Goal: Transaction & Acquisition: Purchase product/service

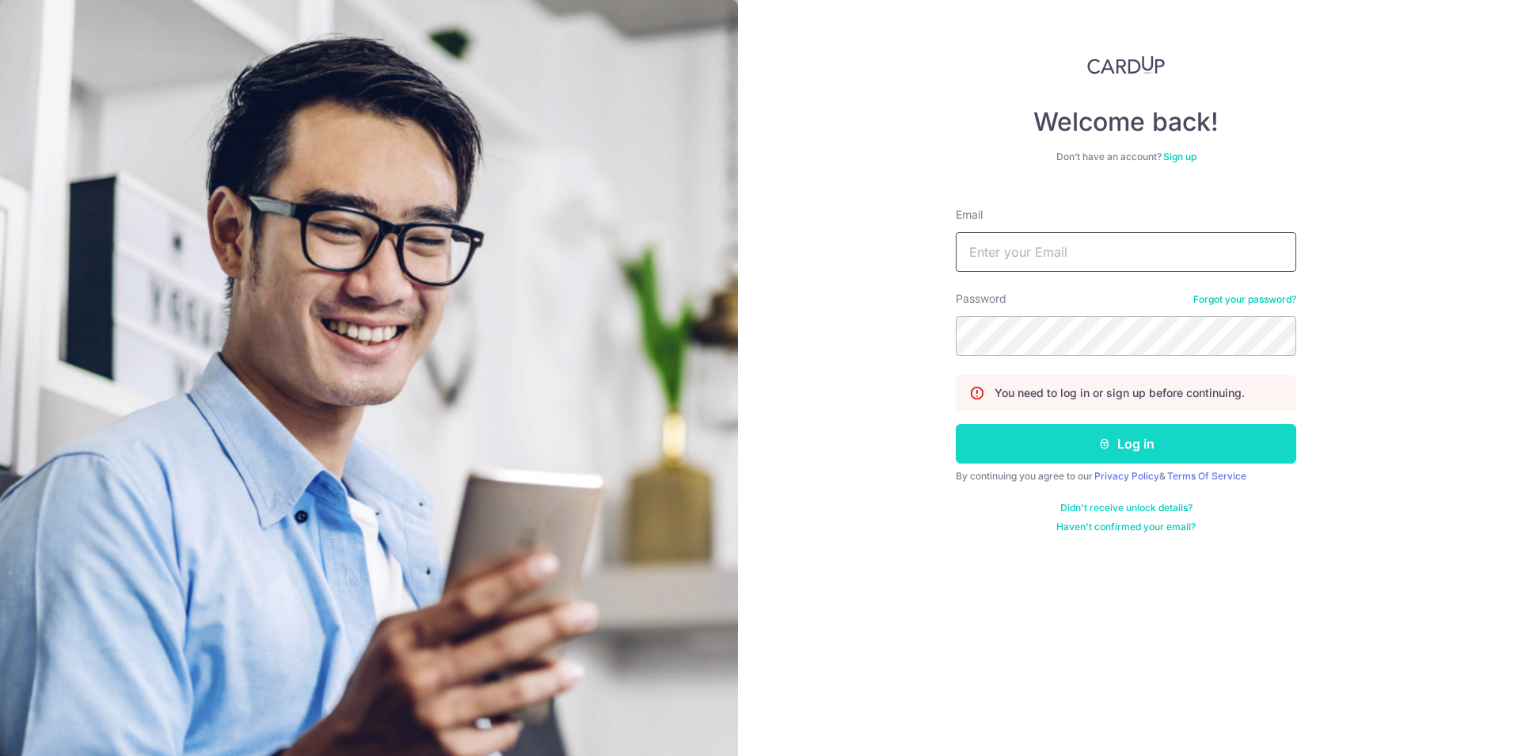
type input "kalist11@hotmail.com"
click at [1083, 447] on button "Log in" at bounding box center [1126, 444] width 341 height 40
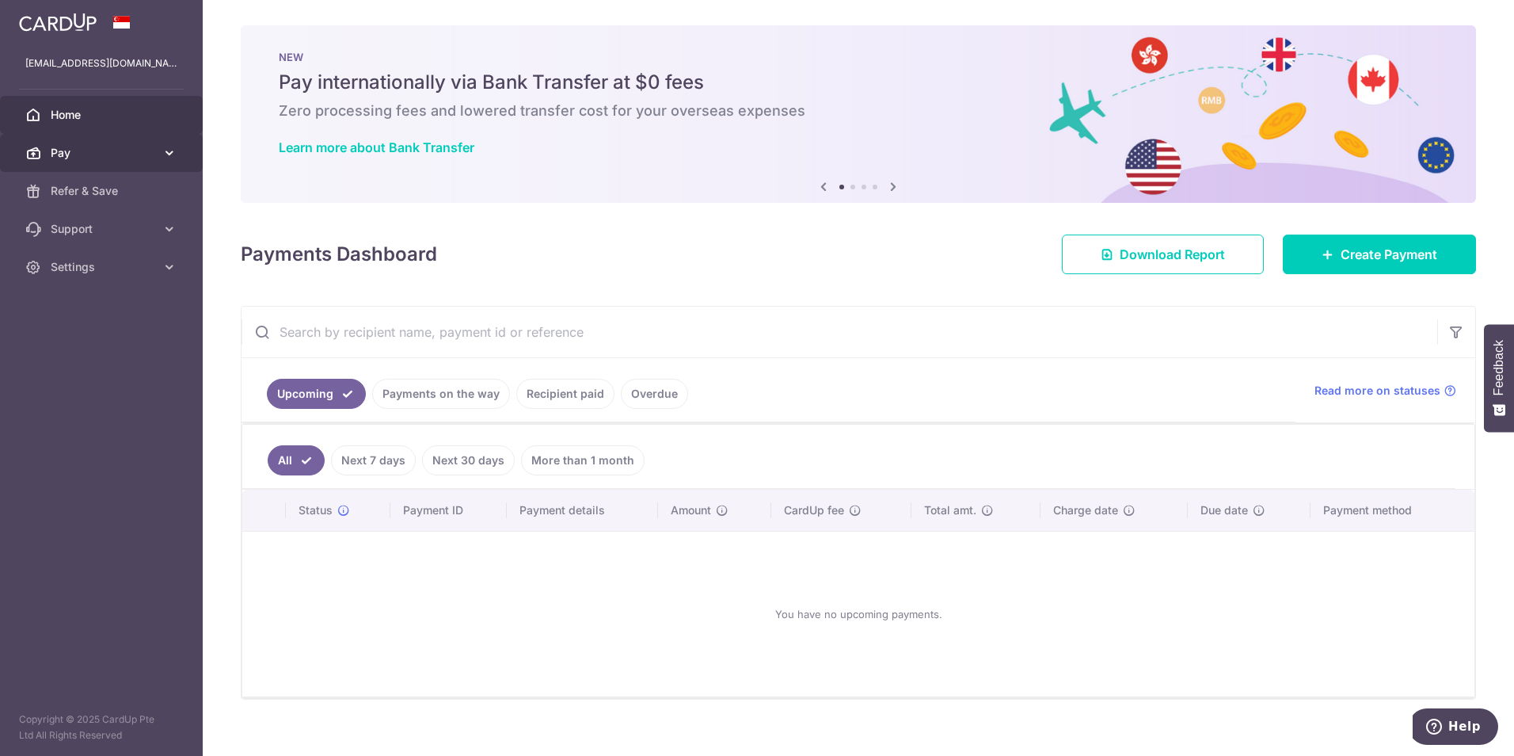
click at [131, 139] on link "Pay" at bounding box center [101, 153] width 203 height 38
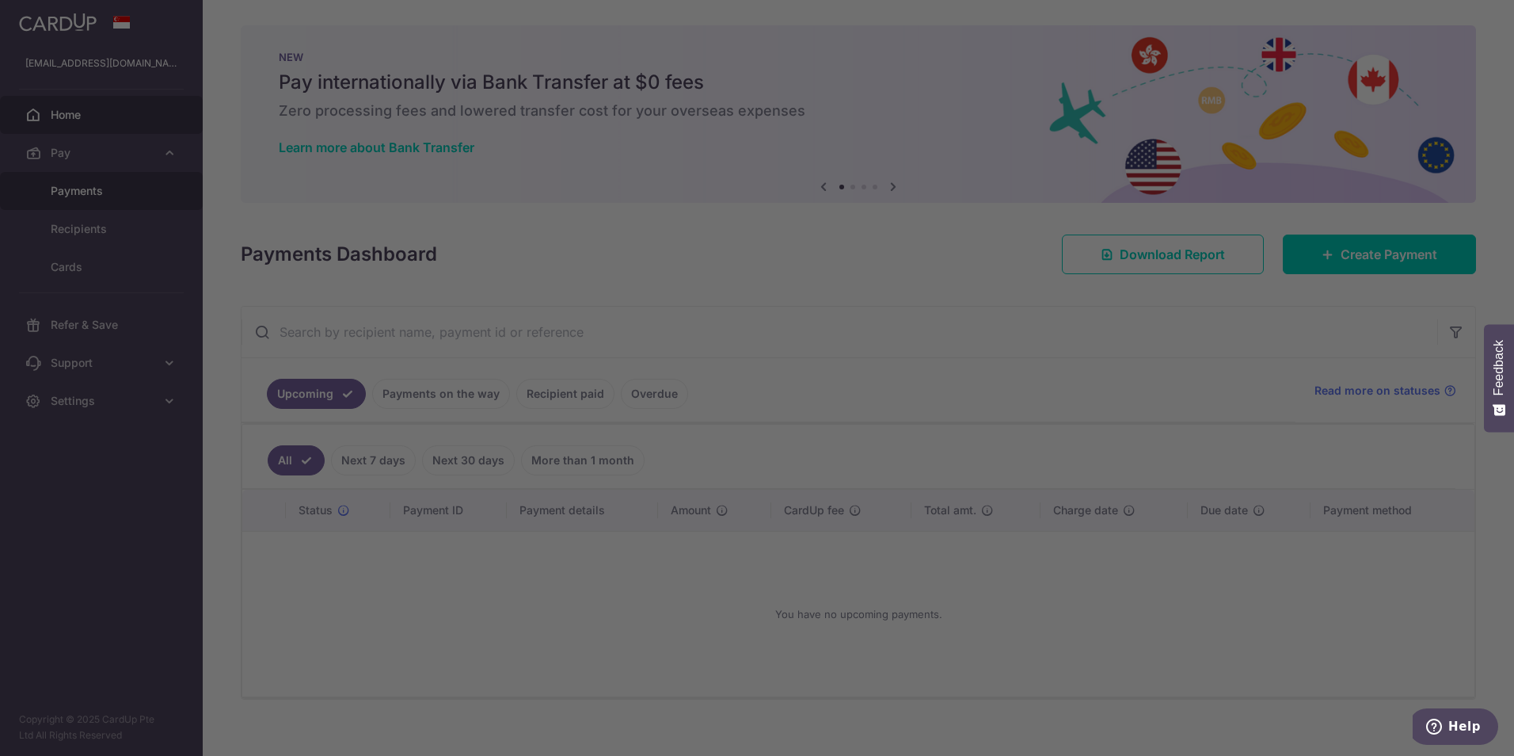
click at [113, 192] on div at bounding box center [764, 381] width 1529 height 763
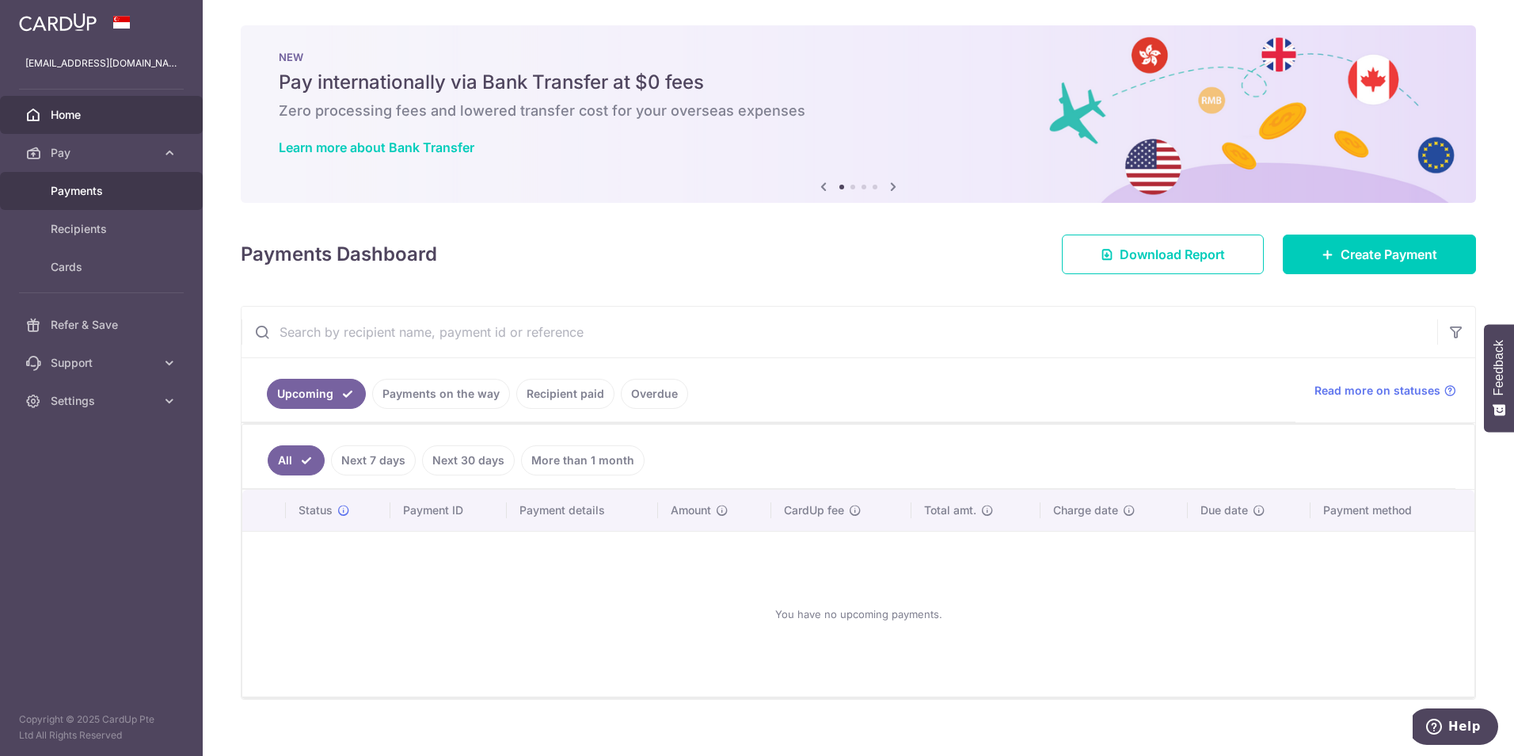
click at [82, 183] on span "Payments" at bounding box center [103, 191] width 105 height 16
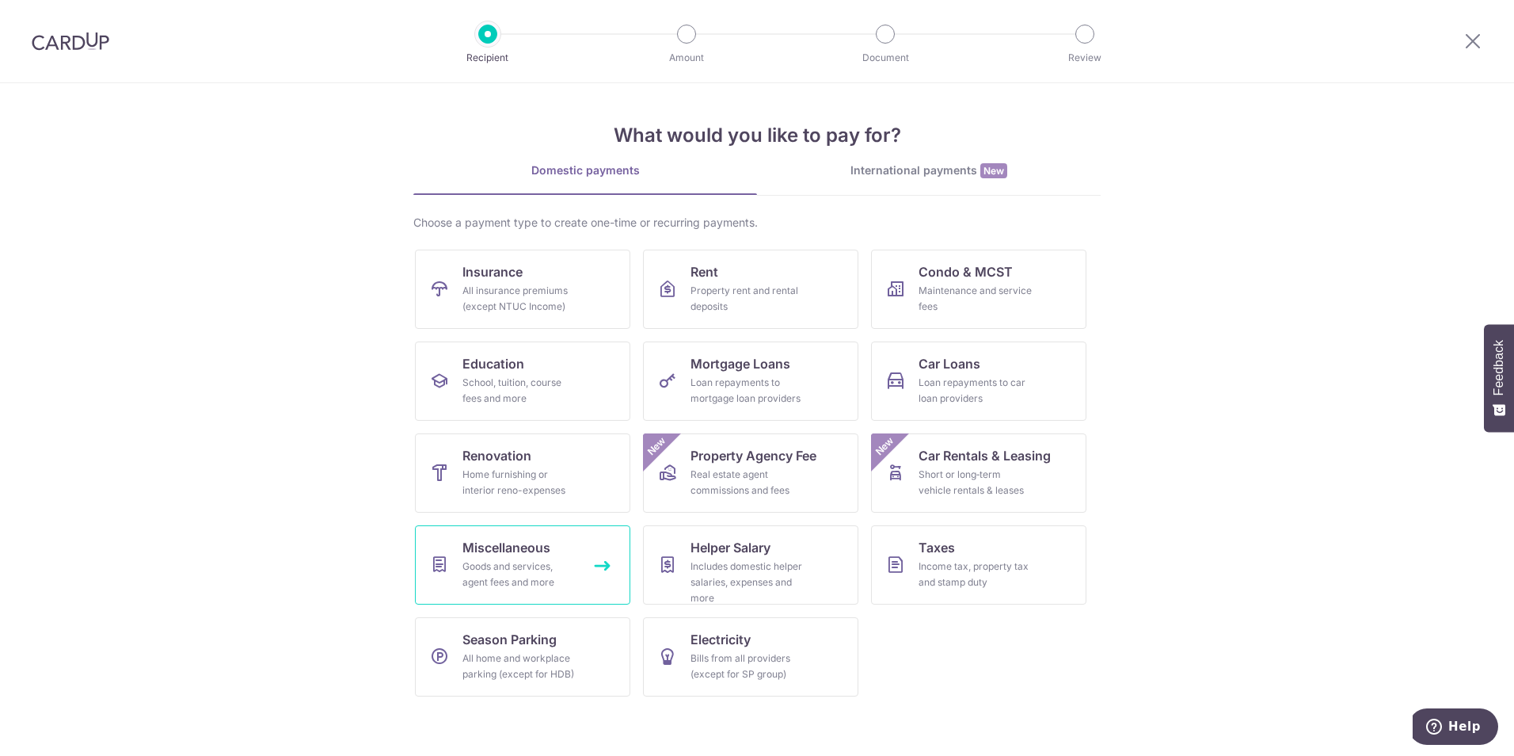
click at [558, 577] on div "Goods and services, agent fees and more" at bounding box center [519, 574] width 114 height 32
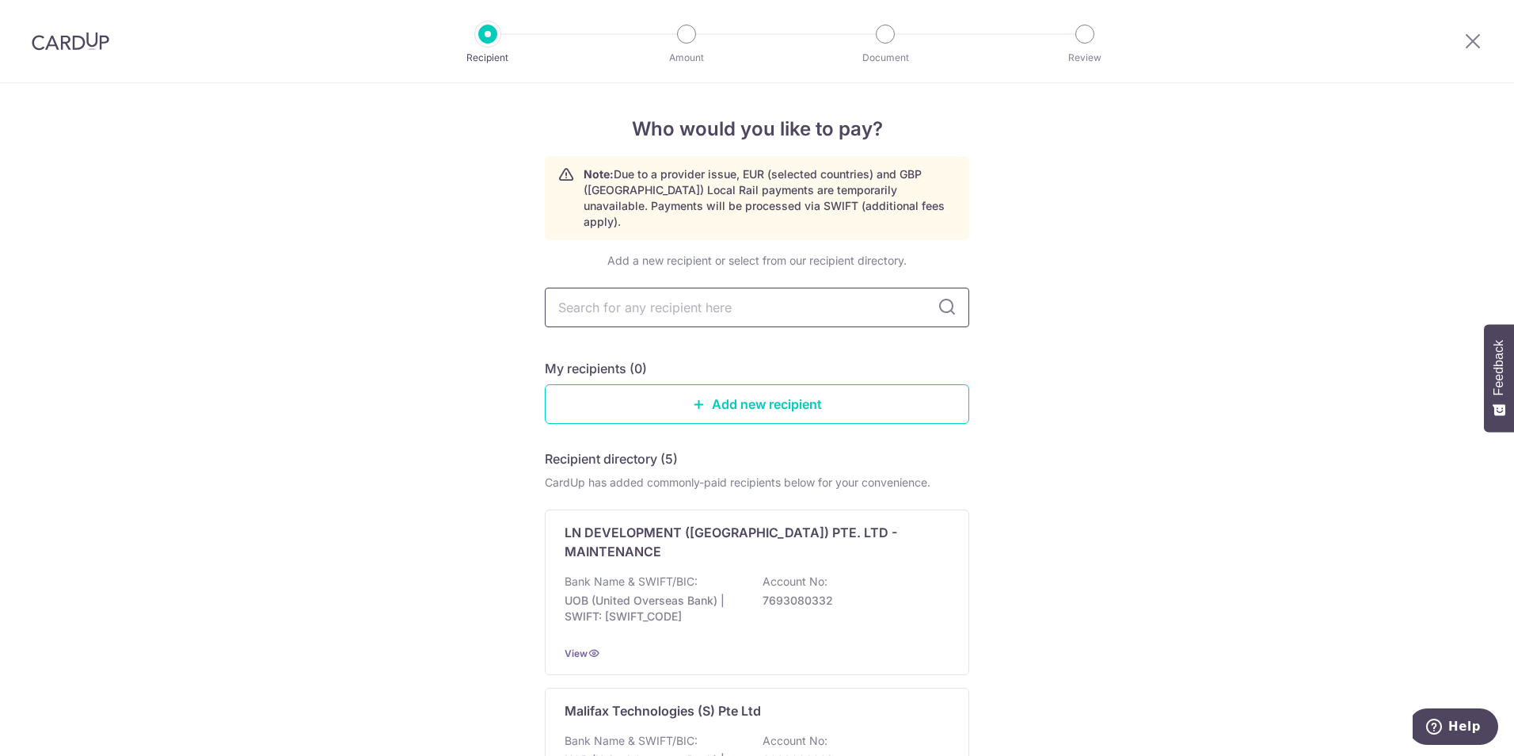
click at [622, 287] on input "text" at bounding box center [757, 307] width 424 height 40
type input "s"
type input "hokkien"
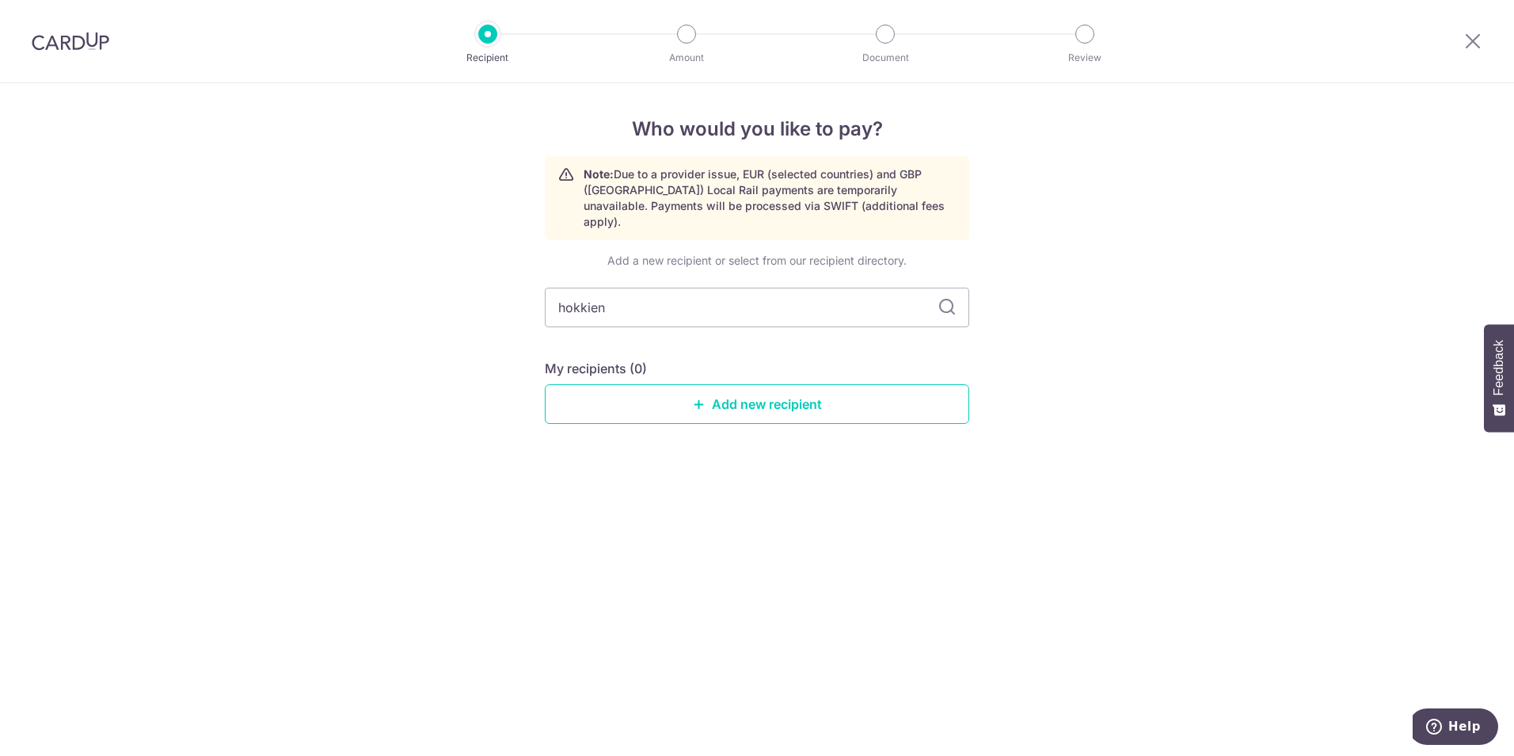
click at [937, 287] on input "hokkien" at bounding box center [757, 307] width 424 height 40
click at [943, 298] on icon at bounding box center [947, 307] width 19 height 19
drag, startPoint x: 862, startPoint y: 296, endPoint x: 453, endPoint y: 265, distance: 409.9
click at [453, 265] on div "Who would you like to pay? Note: Due to a provider issue, EUR (selected countri…" at bounding box center [757, 419] width 1514 height 672
type input "singapore hokkien"
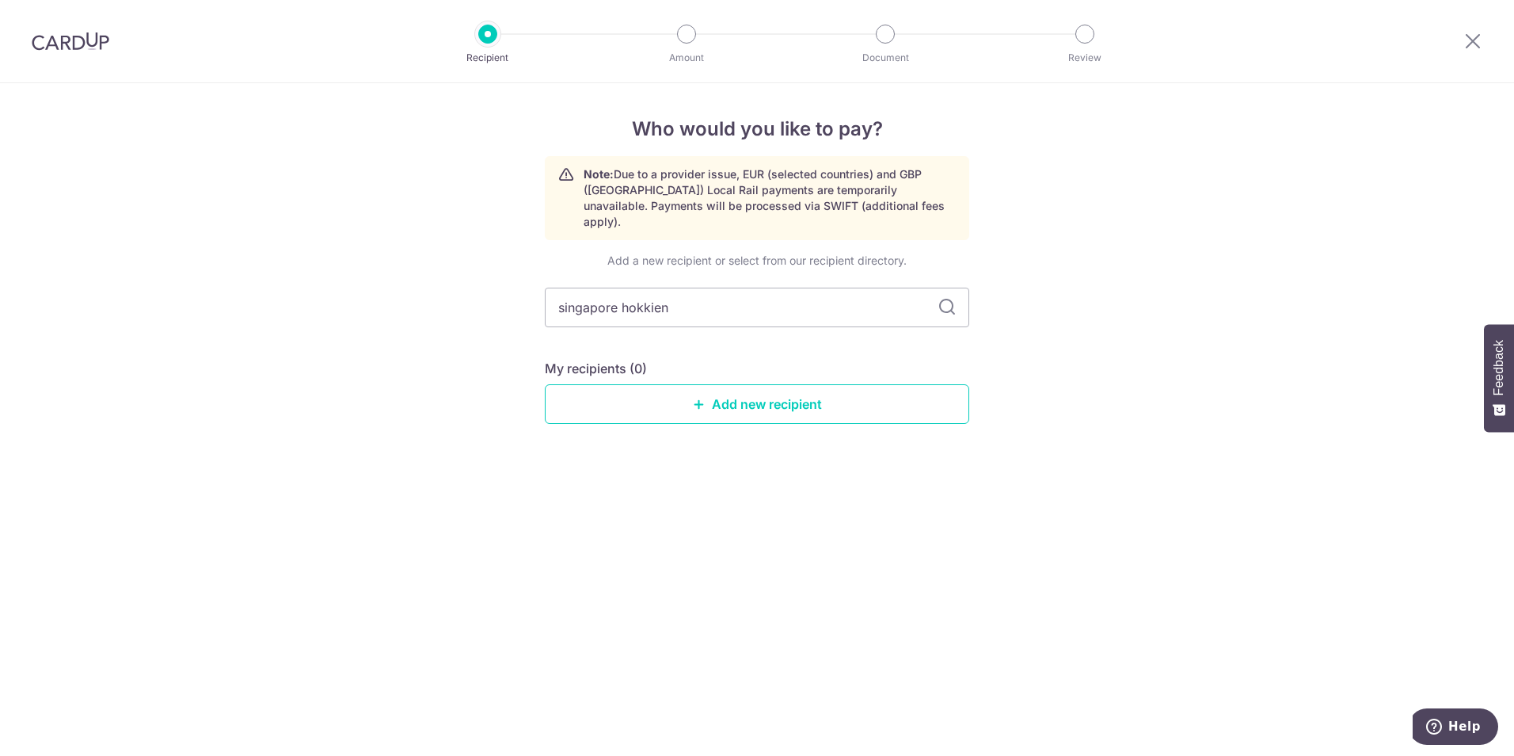
click at [953, 298] on icon at bounding box center [947, 307] width 19 height 19
click at [815, 394] on link "Add new recipient" at bounding box center [757, 404] width 424 height 40
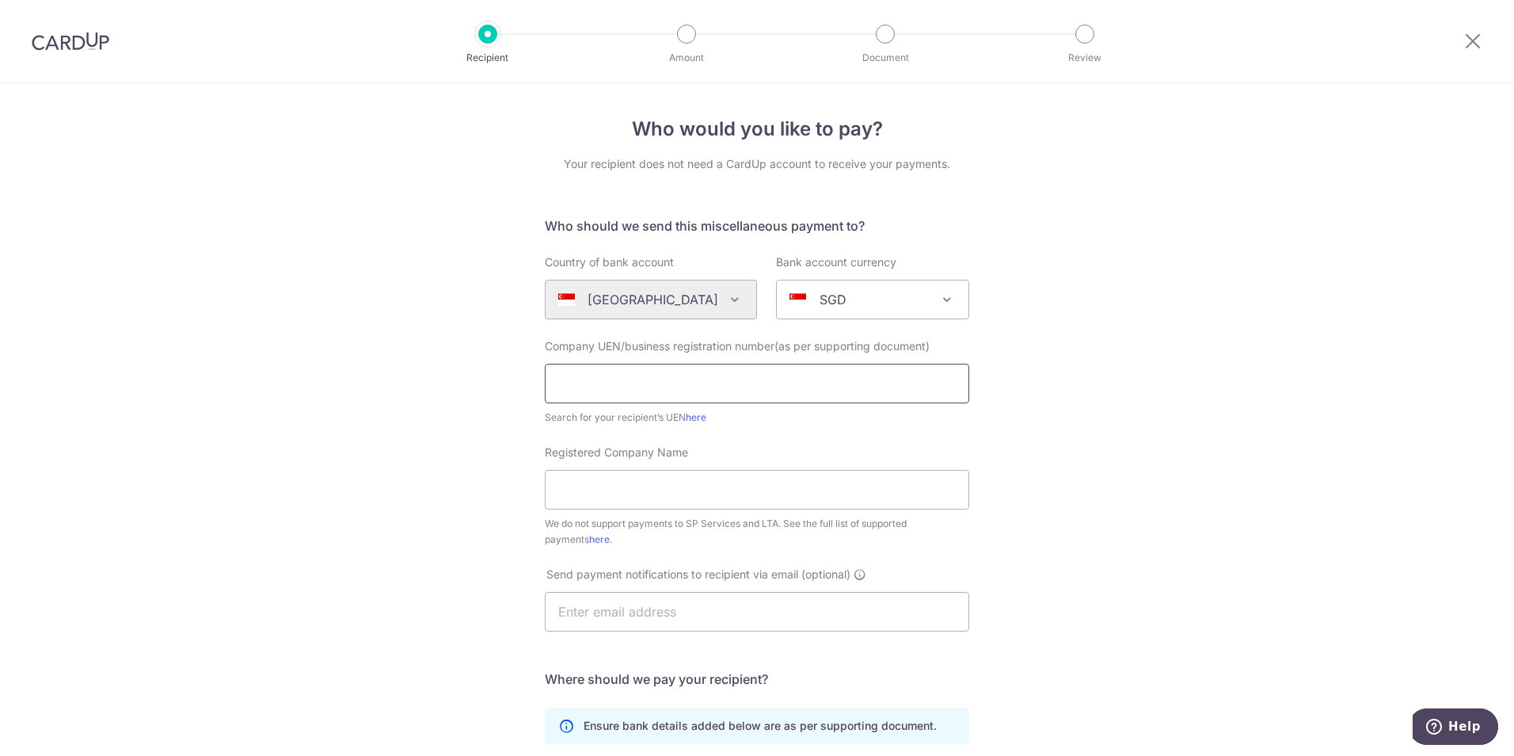
click at [815, 394] on input "text" at bounding box center [757, 384] width 424 height 40
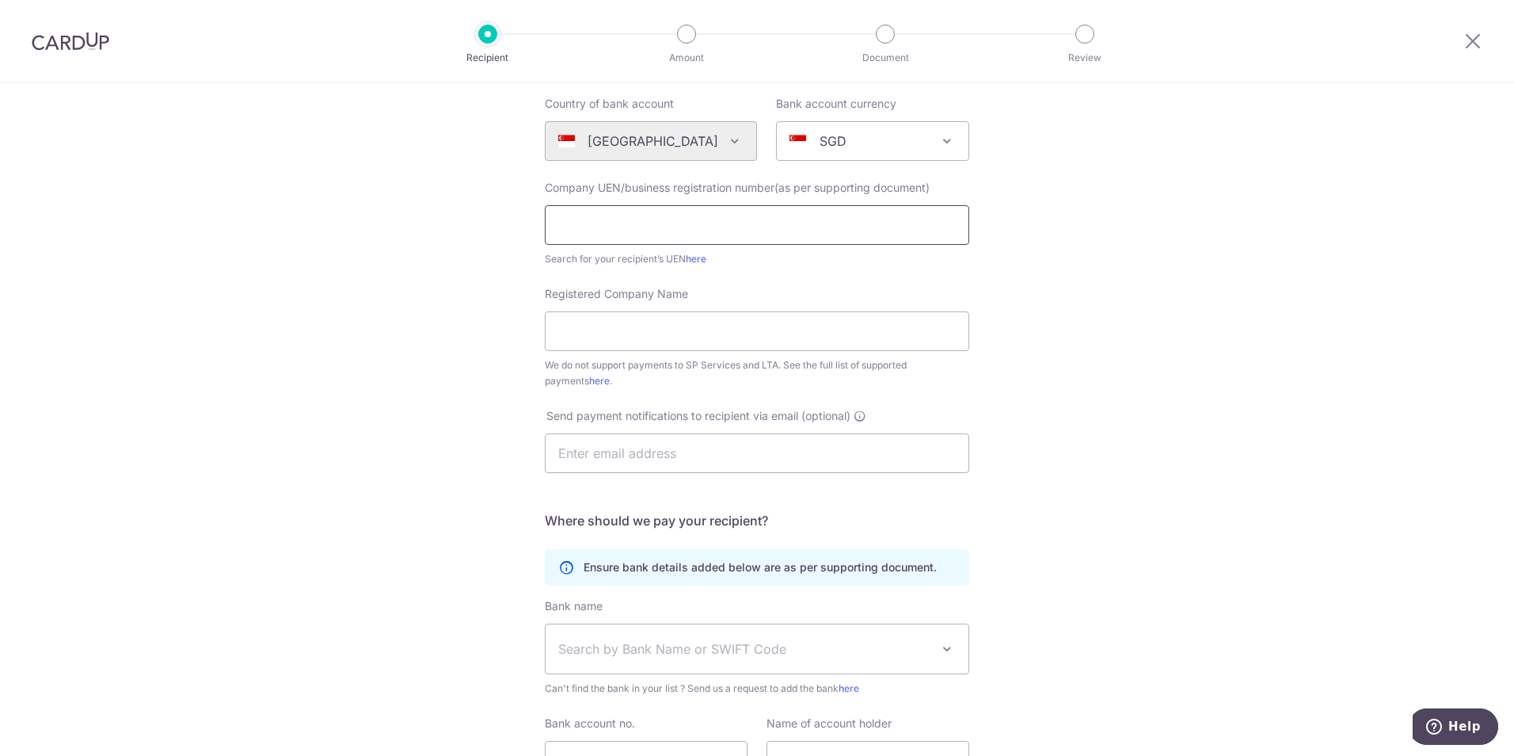
paste input "193700041W"
type input "193700041W"
click at [708, 333] on input "Registered Company Name" at bounding box center [757, 331] width 424 height 40
click at [767, 276] on form "Who should we send this miscellaneous payment to? Country of bank account Alger…" at bounding box center [757, 445] width 424 height 775
click at [785, 218] on input "193700041W" at bounding box center [757, 225] width 424 height 40
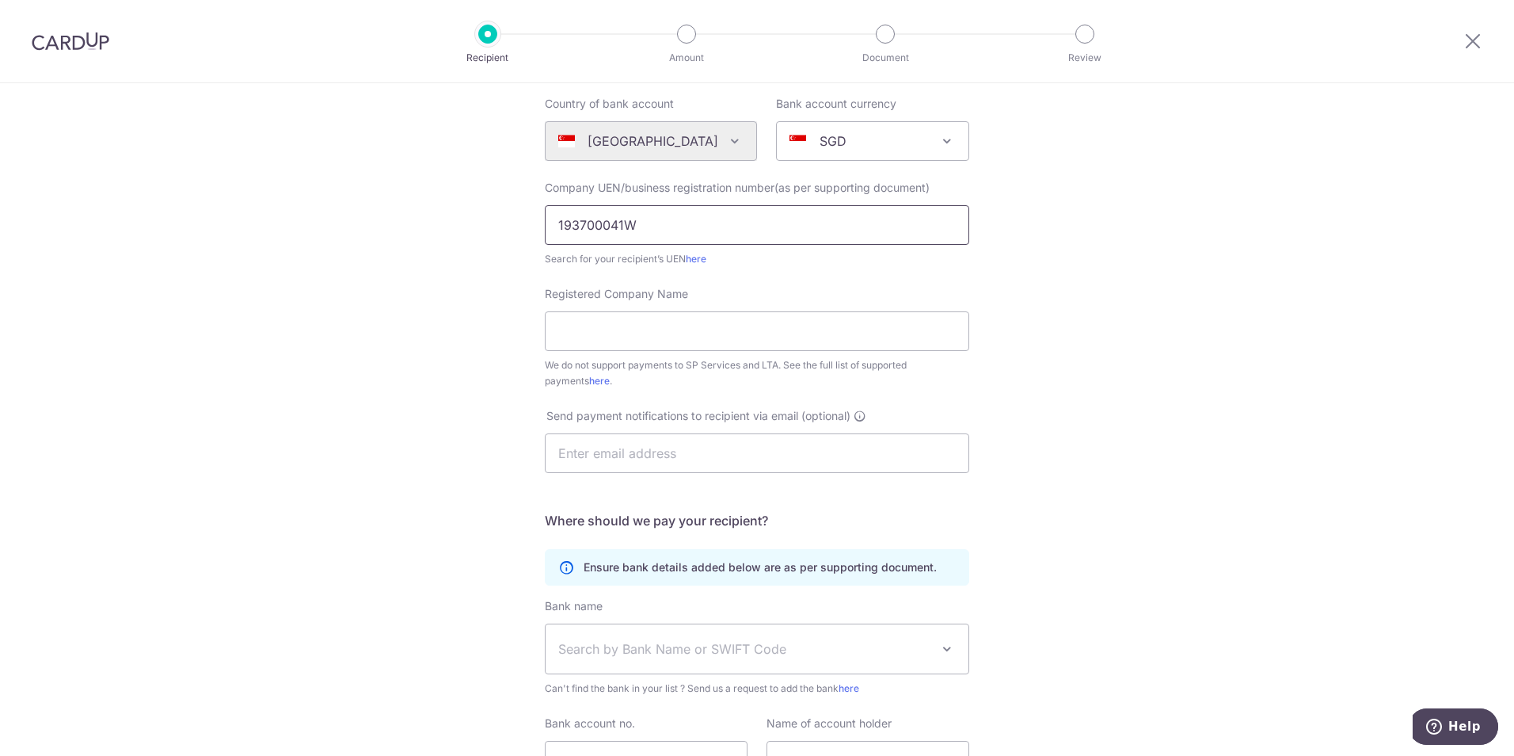
click button "Submit Request" at bounding box center [0, 0] width 0 height 0
click at [706, 343] on input "Registered Company Name" at bounding box center [757, 331] width 424 height 40
drag, startPoint x: 710, startPoint y: 339, endPoint x: 752, endPoint y: 329, distance: 43.0
click at [710, 339] on input "Registered Company Name" at bounding box center [757, 331] width 424 height 40
click at [1128, 383] on div "Who would you like to pay? Your recipient does not need a CardUp account to rec…" at bounding box center [757, 416] width 1514 height 982
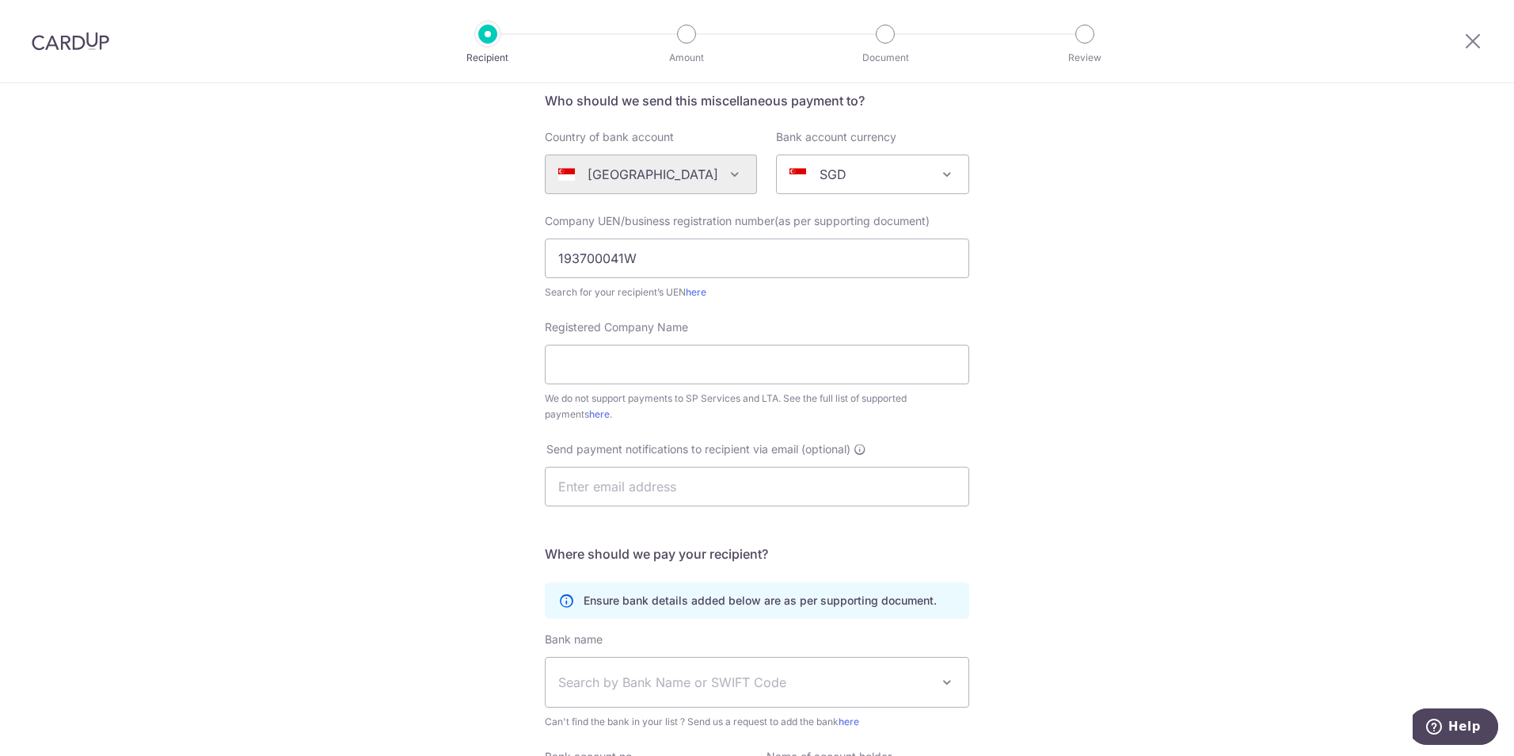
scroll to position [0, 0]
